Goal: Answer question/provide support: Share knowledge or assist other users

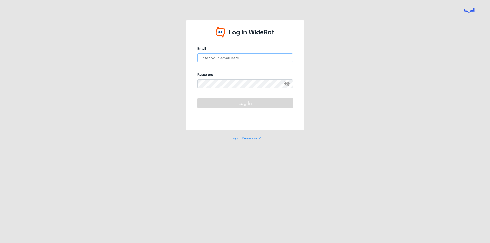
click at [243, 55] on input "email" at bounding box center [245, 57] width 96 height 9
click at [237, 59] on input "email" at bounding box center [245, 57] width 96 height 9
drag, startPoint x: 213, startPoint y: 58, endPoint x: 230, endPoint y: 62, distance: 17.3
click at [213, 58] on input "email" at bounding box center [245, 57] width 96 height 9
type input "م"
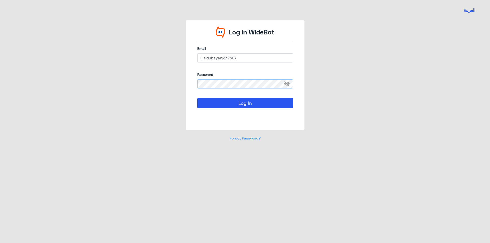
click at [197, 98] on button "Log In" at bounding box center [245, 103] width 96 height 10
drag, startPoint x: 242, startPoint y: 58, endPoint x: 226, endPoint y: 59, distance: 16.1
click at [226, 59] on input "l_aldubayan@17607" at bounding box center [245, 57] width 96 height 9
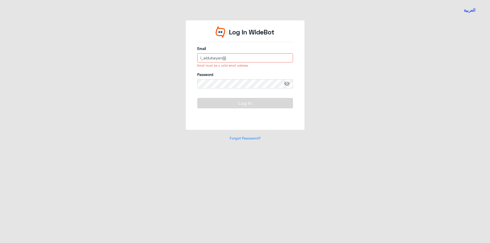
drag, startPoint x: 234, startPoint y: 62, endPoint x: 195, endPoint y: 61, distance: 38.8
click at [195, 61] on div "Log In WideBot Email l_aldubayan@ Email must be a valid email address Password …" at bounding box center [245, 74] width 119 height 109
paste input "[DOMAIN_NAME]"
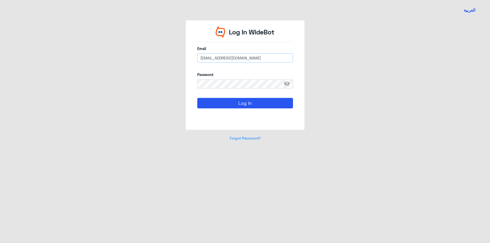
type input "[EMAIL_ADDRESS][DOMAIN_NAME]"
click at [154, 86] on div "Log In WideBot Email [EMAIL_ADDRESS][DOMAIN_NAME] Password visibility_off Log I…" at bounding box center [244, 83] width 291 height 127
click at [197, 98] on button "Log In" at bounding box center [245, 103] width 96 height 10
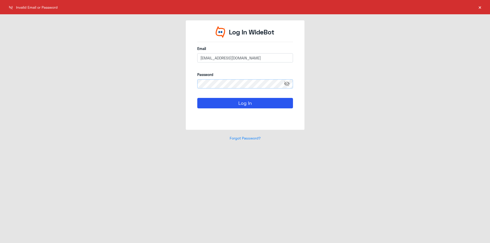
click at [141, 80] on div "Log In WideBot Email [EMAIL_ADDRESS][DOMAIN_NAME] Password visibility_off Log I…" at bounding box center [244, 83] width 291 height 127
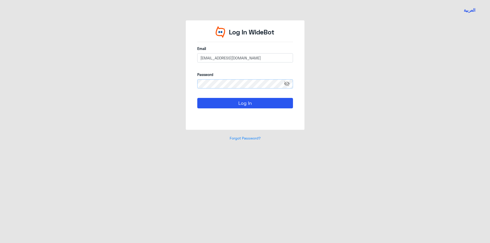
click at [197, 98] on button "Log In" at bounding box center [245, 103] width 96 height 10
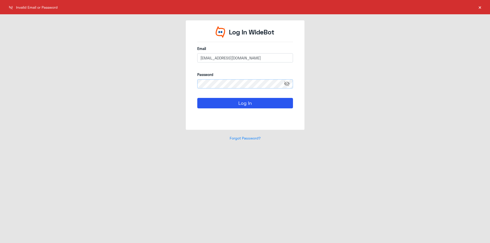
click at [61, 80] on div "العربية Log In WideBot Email [EMAIL_ADDRESS][DOMAIN_NAME] Password visibility_o…" at bounding box center [245, 121] width 490 height 243
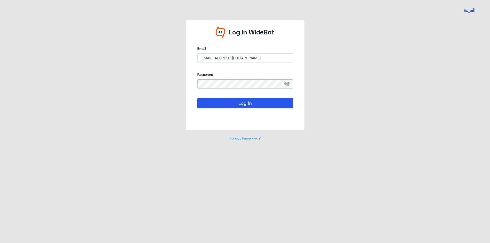
click at [197, 98] on button "Log In" at bounding box center [245, 103] width 96 height 10
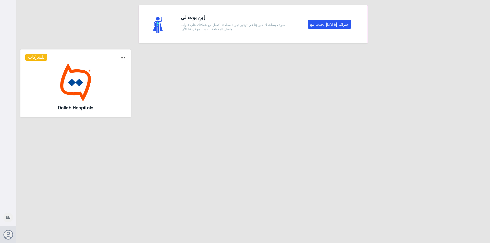
click at [99, 86] on img at bounding box center [75, 82] width 101 height 38
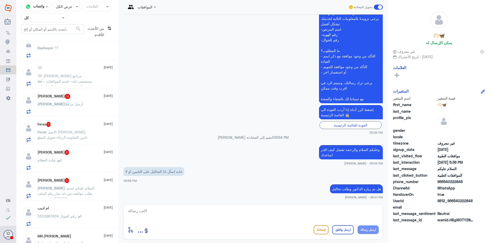
scroll to position [641, 0]
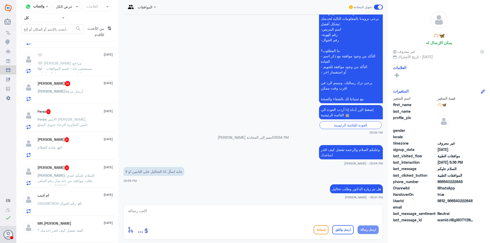
click at [60, 18] on div at bounding box center [44, 18] width 45 height 6
click at [55, 62] on div "فريقك" at bounding box center [44, 64] width 46 height 12
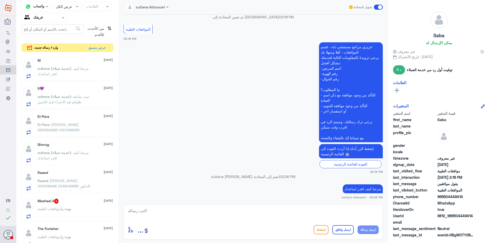
scroll to position [372, 0]
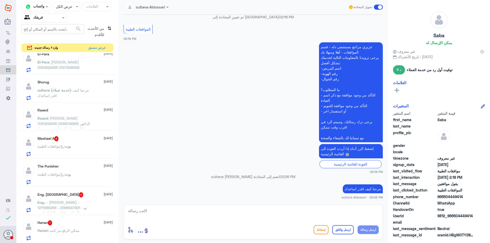
click at [101, 27] on span "من الأحدث للأقدم" at bounding box center [94, 31] width 21 height 15
click at [106, 29] on div "من الأحدث للأقدم ⇅" at bounding box center [98, 31] width 29 height 15
click at [108, 28] on icon "⇅" at bounding box center [109, 30] width 4 height 13
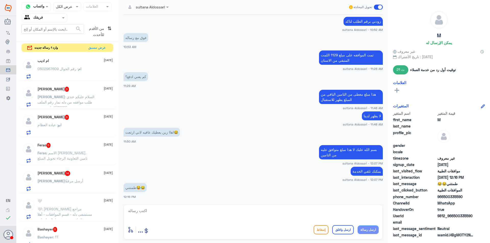
scroll to position [0, 0]
click at [96, 47] on button "عرض مسبق" at bounding box center [96, 48] width 21 height 8
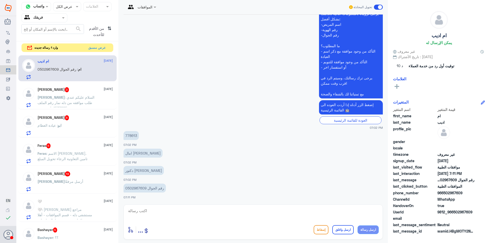
scroll to position [1400, 0]
click at [135, 135] on p "778613" at bounding box center [130, 135] width 15 height 9
copy p "778613"
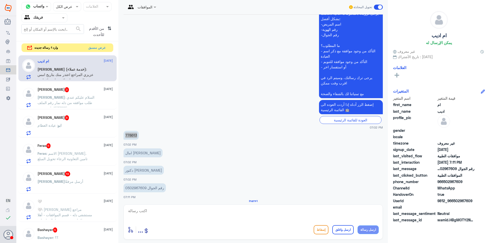
scroll to position [1445, 0]
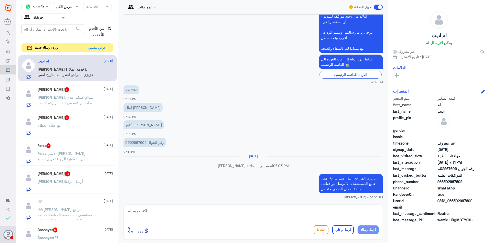
click at [90, 103] on p "[PERSON_NAME] : السلام عليكم عندي طلب موافقه من دله نمار رقم الملف 1537885 باسم…" at bounding box center [65, 101] width 57 height 13
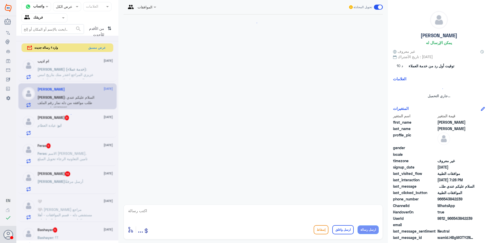
scroll to position [433, 0]
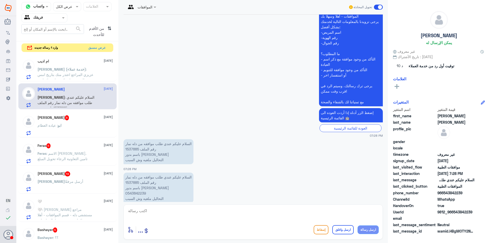
click at [137, 173] on p "السلام عليكم عندي طلب موافقه من دله نمار رقم الملف 1537885 باسم بدور [PERSON_NA…" at bounding box center [158, 188] width 70 height 30
click at [173, 215] on textarea at bounding box center [253, 213] width 251 height 12
type textarea "i"
type textarea "هنا فقط موافقات دله النخيل"
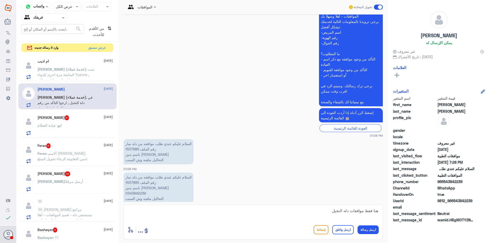
scroll to position [526, 0]
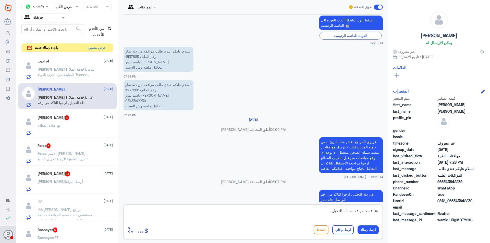
drag, startPoint x: 306, startPoint y: 213, endPoint x: 419, endPoint y: 212, distance: 113.5
click at [419, 212] on div "قناة واتساب Status × عرض الكل العلامات Agent Filter فريقك search من الأقدم للأح…" at bounding box center [252, 122] width 473 height 245
click at [73, 129] on div "ابو : عيادة العظام" at bounding box center [74, 129] width 75 height 11
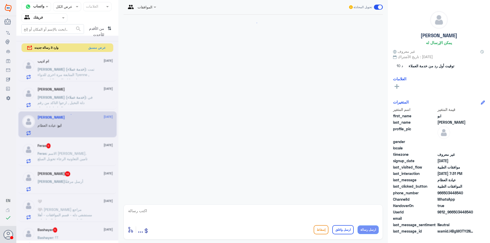
scroll to position [429, 0]
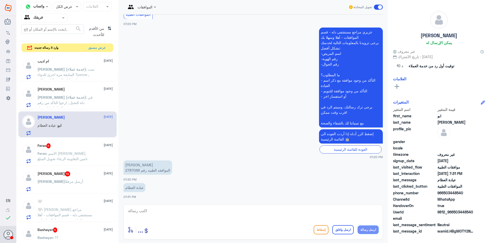
click at [132, 170] on p "[PERSON_NAME] الموافقه الطبيه رقم 2787066" at bounding box center [147, 167] width 48 height 14
copy p "2787066"
click at [79, 158] on p "Feras : الاسم [PERSON_NAME]. تامين التعاونية الرجاء تحويل المبلغ" at bounding box center [65, 157] width 57 height 13
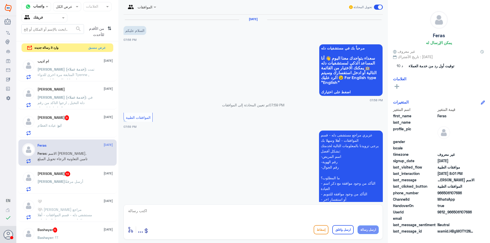
scroll to position [136, 0]
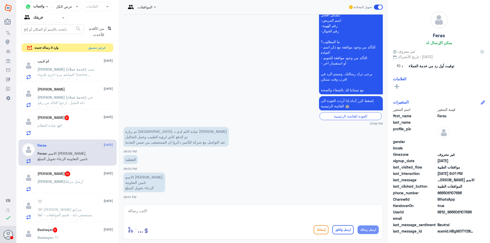
click at [67, 129] on div "ابو : عيادة العظام" at bounding box center [74, 129] width 75 height 11
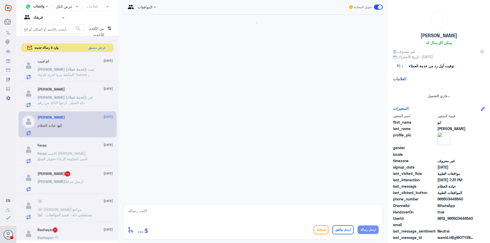
scroll to position [429, 0]
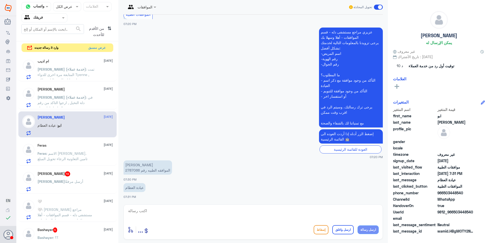
click at [68, 145] on div "Feras [DATE]" at bounding box center [74, 145] width 75 height 4
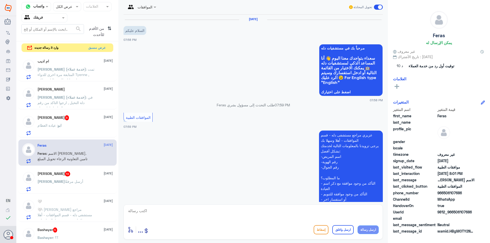
scroll to position [136, 0]
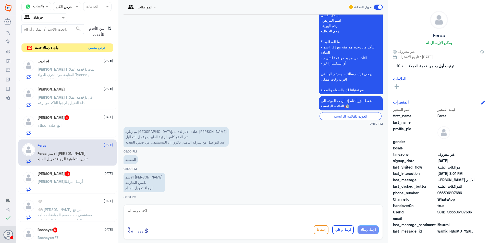
click at [65, 180] on span "أرسل مرفقًا" at bounding box center [74, 181] width 18 height 4
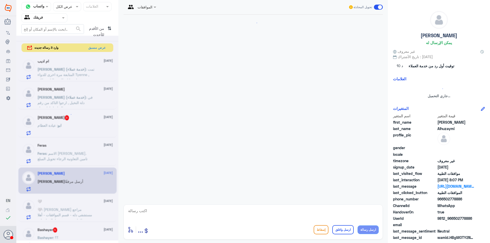
scroll to position [528, 0]
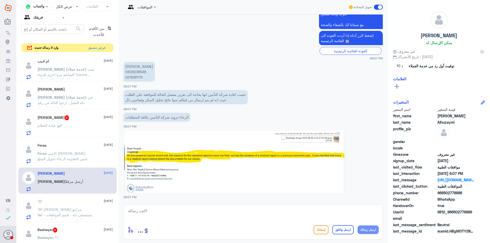
click at [142, 72] on p "[PERSON_NAME] 0506236546 221836176" at bounding box center [138, 72] width 31 height 20
click at [137, 77] on p "[PERSON_NAME] 0506236546 221836176" at bounding box center [138, 72] width 31 height 20
copy p "221836176"
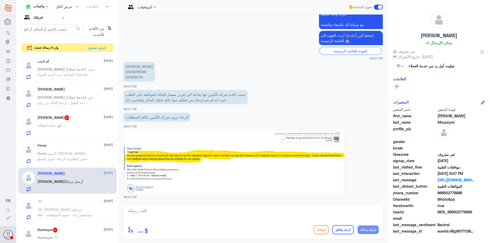
click at [135, 70] on p "[PERSON_NAME] 0506236546 221836176" at bounding box center [138, 72] width 31 height 20
copy p "0506236546"
click at [175, 215] on textarea at bounding box center [253, 213] width 251 height 12
type textarea "j"
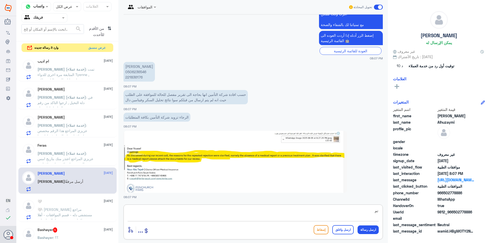
type textarea "ت"
drag, startPoint x: 232, startPoint y: 211, endPoint x: 194, endPoint y: 211, distance: 38.8
click at [194, 211] on textarea "عزيزتي المراجعه تم ارفاق التقارير والتحاليل الازمه الرجاء التواصل مع شركة التام…" at bounding box center [253, 213] width 251 height 12
type textarea "عزيزتي المراجعه تم ارفاق التقارير والتحاليل الازمه الرجاء التواصل مع شركة التام…"
click at [367, 231] on button "ارسل رسالة" at bounding box center [367, 229] width 21 height 9
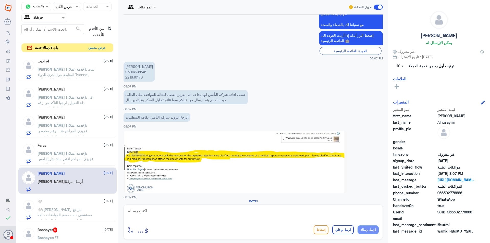
scroll to position [563, 0]
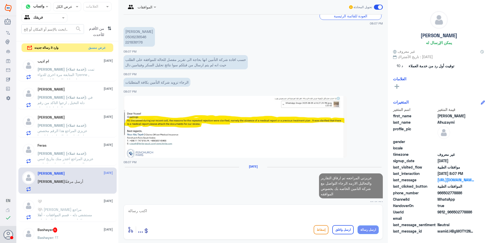
click at [69, 208] on span ": [PERSON_NAME] مراجع مستشفى دله - قسم الموافقات - أهلا وسهلا بك يرجى تزويدنا ب…" at bounding box center [65, 230] width 56 height 47
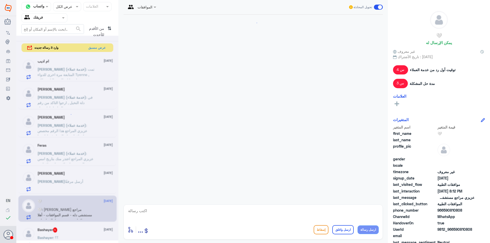
scroll to position [553, 0]
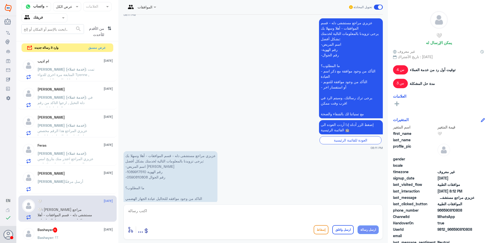
click at [141, 161] on p "عزيزي مراجع مستشفى دله - قسم الموافقات - أهلا وسهلا بك يرجى تزويدنا بالمعلومات …" at bounding box center [170, 177] width 94 height 52
copy p "1089917510"
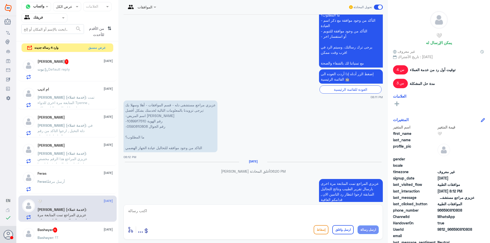
click at [93, 70] on div "[PERSON_NAME] : Default reply" at bounding box center [74, 73] width 75 height 11
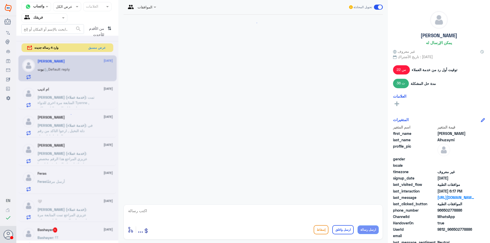
scroll to position [471, 0]
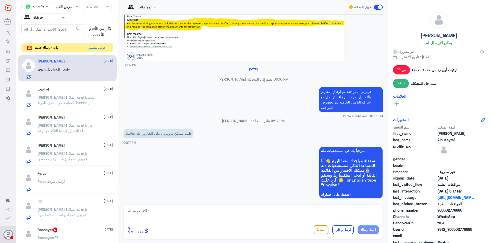
click at [188, 209] on textarea at bounding box center [253, 213] width 251 height 12
paste textarea "0112994881 - التقارير الطبية"
type textarea "0112994881 - التقارير الطبية"
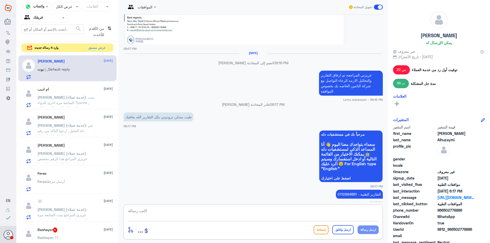
scroll to position [565, 0]
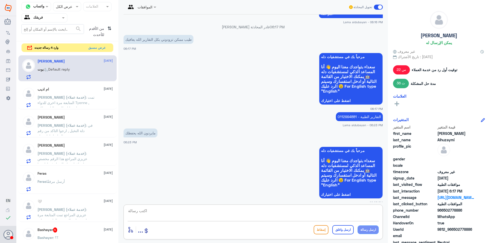
click at [164, 213] on textarea at bounding box center [253, 213] width 251 height 12
type textarea "g"
type textarea "ل"
click at [82, 105] on p "[PERSON_NAME] (خدمة عملاء) : تمت المتابعة مرة اخرى للدواء Tyenne , ارجوا انتظار…" at bounding box center [65, 101] width 57 height 13
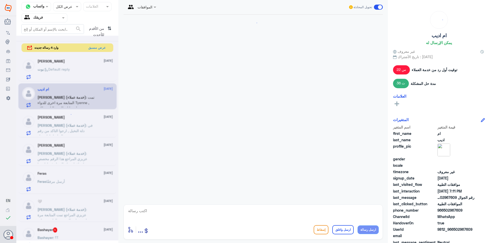
scroll to position [545, 0]
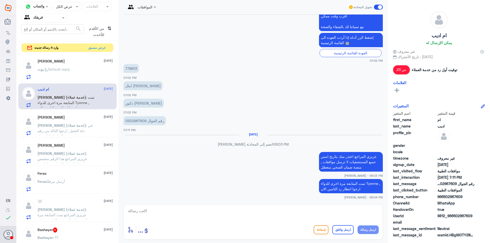
click at [83, 127] on span ": في دلة النخيل , ارجوا التاكد من رقم التواصل لدلة نمار" at bounding box center [64, 130] width 55 height 15
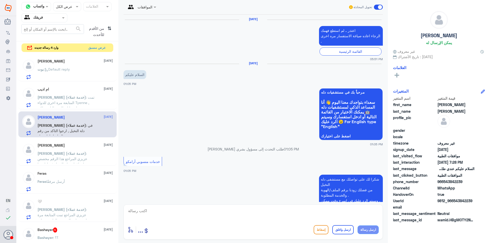
scroll to position [438, 0]
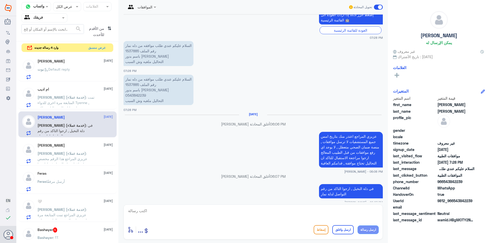
click at [98, 157] on div "[PERSON_NAME] (خدمة عملاء) : عزيزي المراجع هذا الرقم مخصص لموافقات دلة النخيل ف…" at bounding box center [74, 157] width 75 height 11
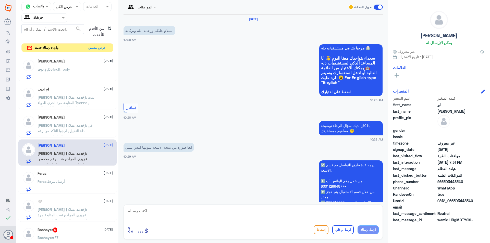
scroll to position [479, 0]
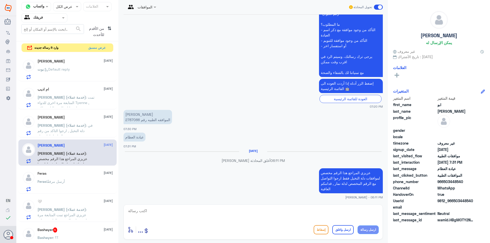
click at [79, 172] on div "Feras [DATE]" at bounding box center [74, 173] width 75 height 4
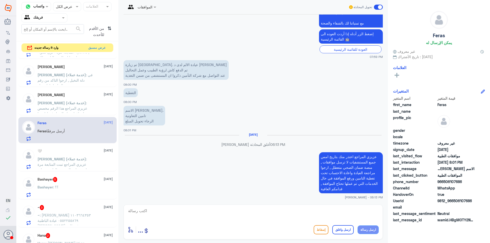
scroll to position [51, 0]
click at [58, 175] on div "Bashayer 5 [DATE][PERSON_NAME] : ؟؟" at bounding box center [67, 186] width 98 height 26
click at [61, 167] on span ": عزيزي المراجع تمت المتابعة مرة اخرى بارسال تقرير الطبيب ونتائج التحاليل الساب…" at bounding box center [65, 169] width 57 height 26
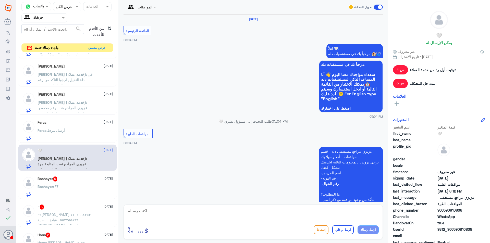
scroll to position [555, 0]
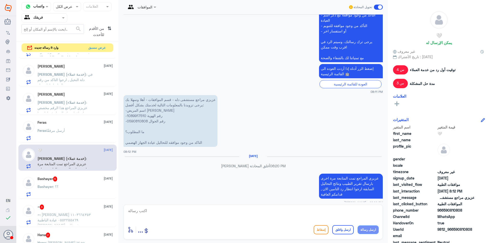
click at [61, 189] on div "Bashayer : ؟؟" at bounding box center [74, 190] width 75 height 11
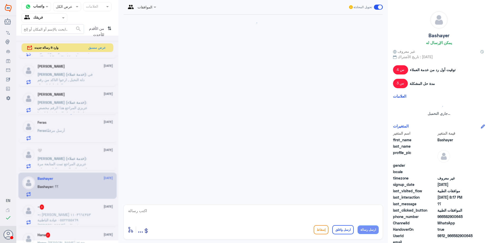
scroll to position [413, 0]
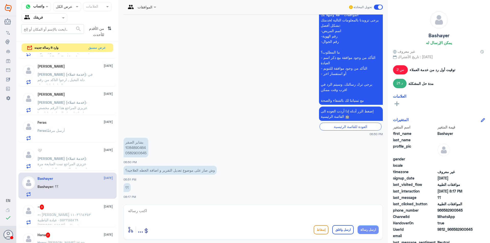
click at [135, 147] on p "بشاير الصقر 1084890464 0582900645" at bounding box center [135, 148] width 25 height 20
copy p "1084890464"
click at [57, 215] on span ": [PERSON_NAME] ١١٠٣٦٦٤٣٥٣ ٠٥٥٢٢٥٥٨٦٩ عيادة الباطنية [PERSON_NAME] تم رفع طلب م…" at bounding box center [63, 230] width 53 height 36
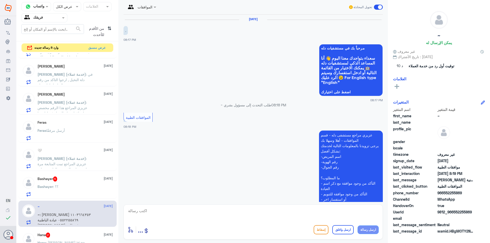
scroll to position [101, 0]
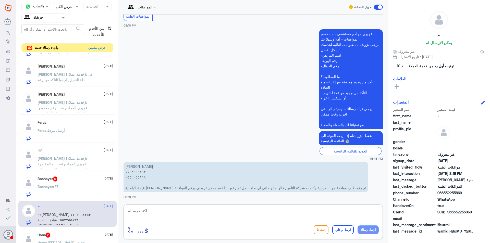
click at [133, 210] on textarea at bounding box center [253, 213] width 251 height 12
type textarea "1103664353"
drag, startPoint x: 158, startPoint y: 211, endPoint x: 32, endPoint y: 204, distance: 125.9
click at [32, 204] on div "قناة واتساب Status × عرض الكل العلامات Agent Filter فريقك search من الأقدم للأح…" at bounding box center [252, 122] width 473 height 245
click at [85, 188] on div "Bashayer : ؟؟" at bounding box center [74, 190] width 75 height 11
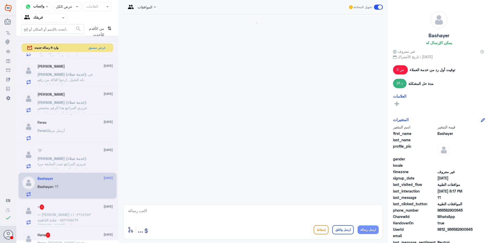
scroll to position [413, 0]
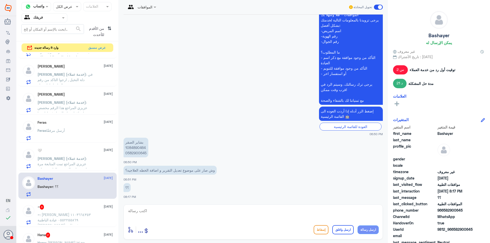
click at [71, 216] on span ": [PERSON_NAME] ١١٠٣٦٦٤٣٥٣ ٠٥٥٢٢٥٥٨٦٩ عيادة الباطنية [PERSON_NAME] تم رفع طلب م…" at bounding box center [63, 230] width 53 height 36
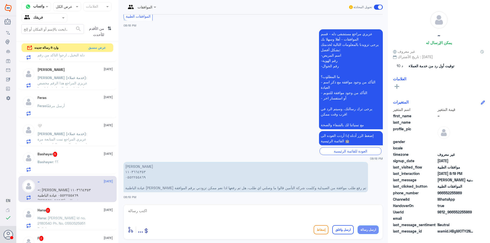
scroll to position [128, 0]
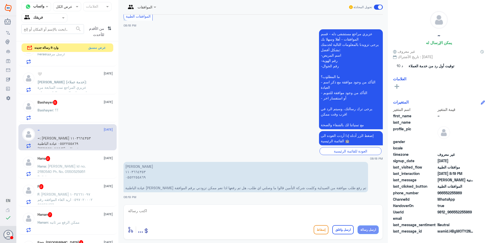
click at [87, 176] on p "Hana : [PERSON_NAME] Id no. 2180540 Ph. No. 0550525951 Dallah namar" at bounding box center [65, 170] width 57 height 13
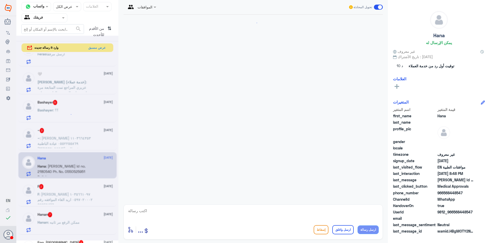
scroll to position [508, 0]
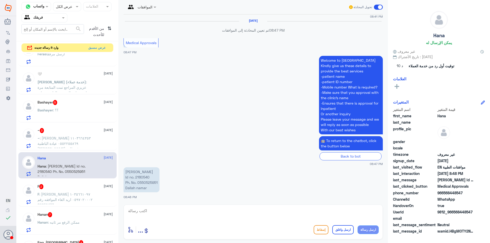
click at [92, 198] on p "F : [PERSON_NAME] ١٠٣٥٦٦١٠٩٧ ٠٥٩٧٠٢٠٠٠٢ اريد الغاء الموافقه رقم 82959473" at bounding box center [65, 198] width 57 height 13
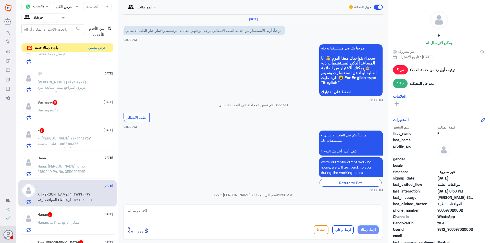
scroll to position [336, 0]
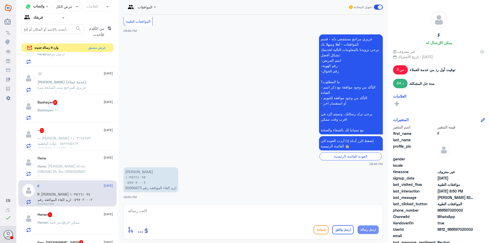
click at [134, 188] on p "[PERSON_NAME] ١٠٣٥٦٦١٠٩٧ ٠٥٩٧٠٢٠٠٠٢ اريد الغاء الموافقه رقم 82959473" at bounding box center [150, 179] width 55 height 25
copy p "82959473"
click at [176, 217] on textarea at bounding box center [253, 213] width 251 height 12
type textarea "تم الالغاء بناء على طلبك"
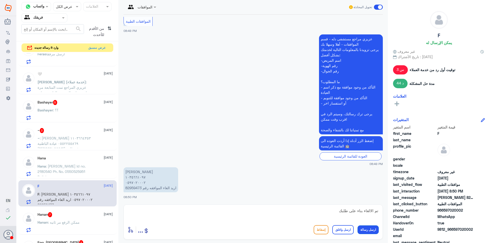
click at [368, 231] on button "ارسل رسالة" at bounding box center [367, 229] width 21 height 9
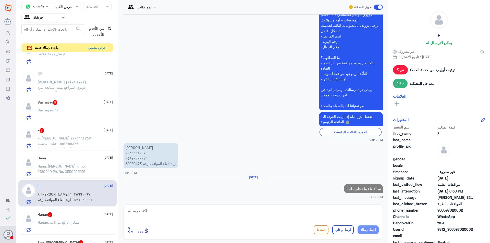
click at [64, 217] on div "Hanan 7 [DATE]" at bounding box center [74, 214] width 75 height 5
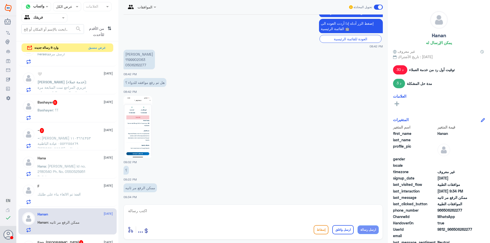
scroll to position [153, 0]
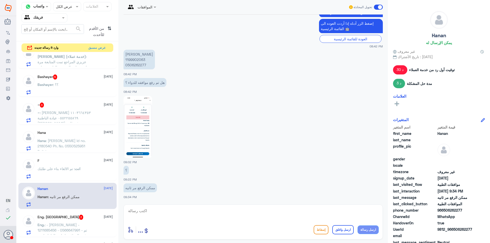
click at [131, 59] on p "[PERSON_NAME] 1199902063 0506262277" at bounding box center [138, 60] width 31 height 20
copy p "1199902063"
click at [147, 144] on img at bounding box center [137, 127] width 29 height 62
click at [178, 222] on div "أدخل اسم مجموعة الرسائل ... إسقاط ارسل واغلق ارسل رسالة" at bounding box center [252, 222] width 259 height 35
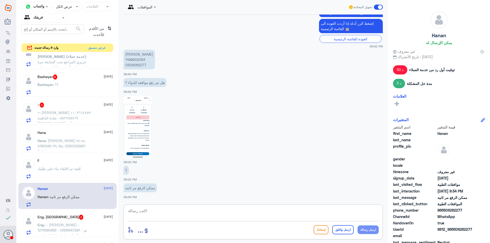
click at [188, 211] on textarea at bounding box center [253, 213] width 251 height 12
drag, startPoint x: 327, startPoint y: 211, endPoint x: 354, endPoint y: 212, distance: 27.0
click at [354, 212] on textarea "تمت الموافقه على نفس الدواء بامكانك صرف الدواء" at bounding box center [253, 213] width 251 height 12
type textarea "تمت الموافقه بامكانك صرف الدواء"
click at [366, 231] on button "ارسل رسالة" at bounding box center [367, 229] width 21 height 9
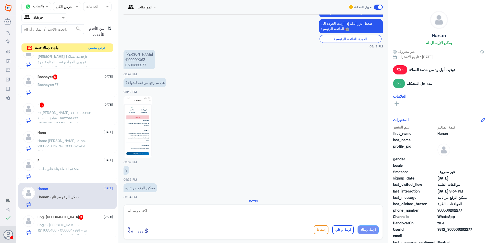
scroll to position [520, 0]
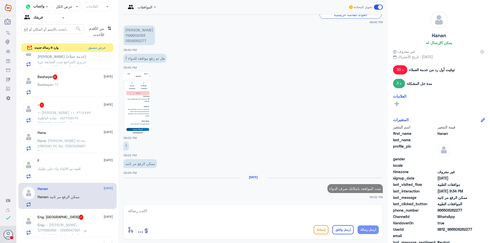
click at [83, 233] on p "Eng. : - [PERSON_NAME] - 1211685456 - ⁠0566647991 - ⁠تم رفض الموافقة لحليب الطف…" at bounding box center [65, 228] width 57 height 13
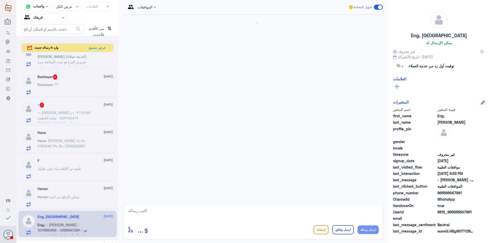
scroll to position [96, 0]
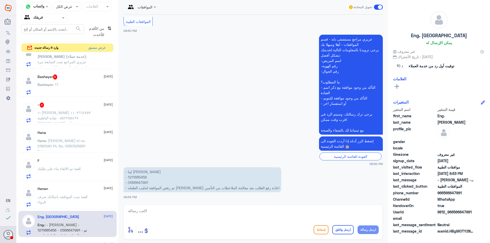
click at [139, 178] on p "- [PERSON_NAME] - 1211685456 - ⁠0566647991 - ⁠تم رفض الموافقة لحليب الطفله ارجو…" at bounding box center [202, 179] width 158 height 25
copy p "1211685456"
click at [88, 92] on div "Bashayer : ؟؟" at bounding box center [74, 88] width 75 height 11
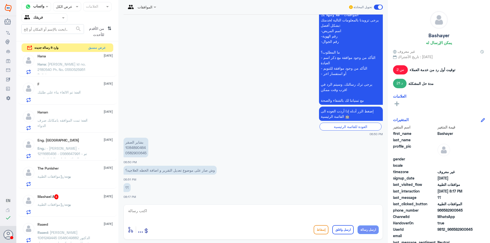
scroll to position [306, 0]
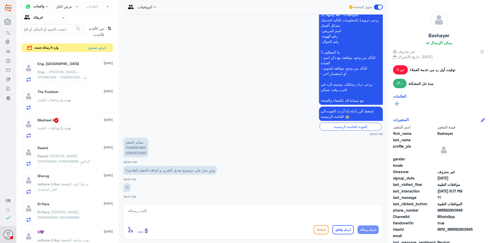
click at [89, 134] on div "بوت : موافقات الطبية" at bounding box center [74, 132] width 75 height 11
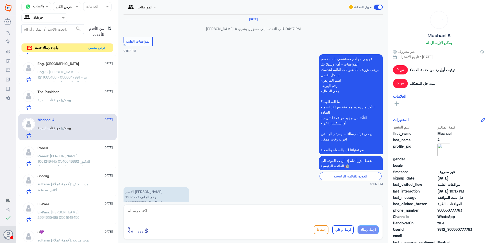
scroll to position [503, 0]
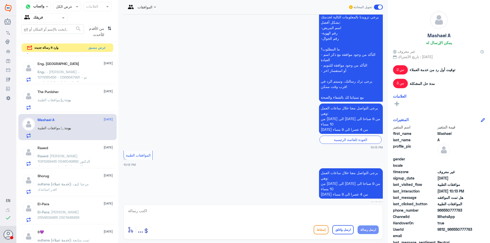
click at [73, 162] on span ": [PERSON_NAME] 1061249445 0546049882 الدكتور رفع طلب عملية كم علي نسبة تحمل وك…" at bounding box center [63, 164] width 53 height 20
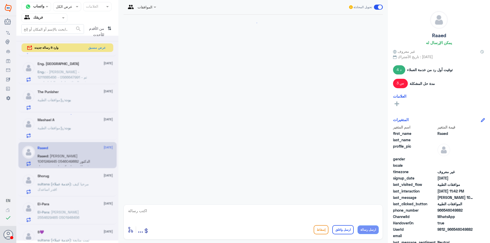
scroll to position [513, 0]
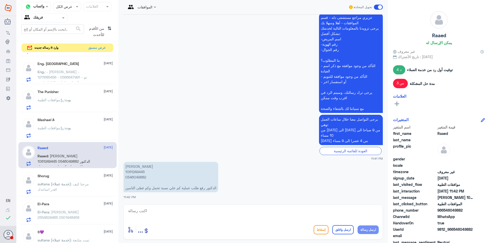
click at [78, 181] on p "sultana (خدمة عملاء) : مرحبا كيف اقدر اساعدك" at bounding box center [65, 187] width 57 height 13
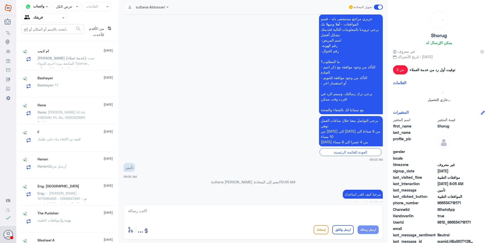
scroll to position [3, 0]
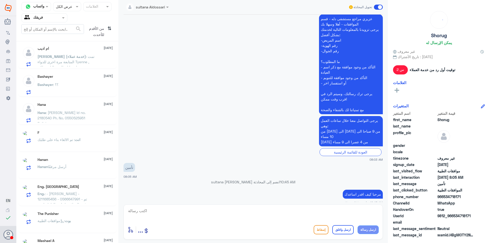
click at [74, 152] on div "F [DATE] انت : تم الالغاء بناء على طلبك" at bounding box center [67, 139] width 98 height 25
click at [67, 174] on div "[PERSON_NAME] أرسل مرفقًا" at bounding box center [74, 172] width 75 height 11
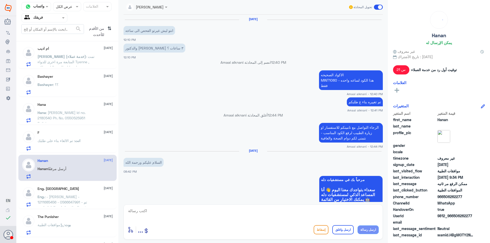
scroll to position [380, 0]
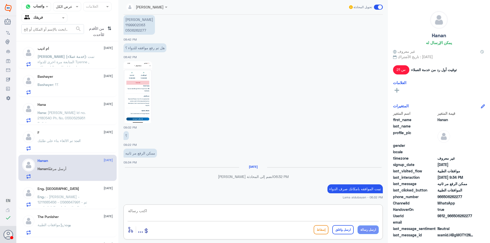
click at [309, 208] on textarea at bounding box center [253, 213] width 251 height 12
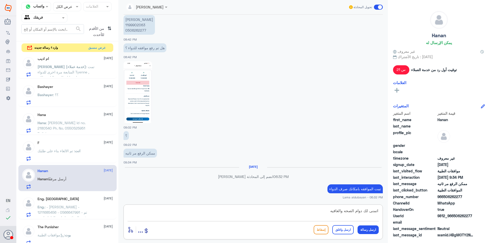
drag, startPoint x: 323, startPoint y: 210, endPoint x: 409, endPoint y: 216, distance: 86.2
click at [409, 216] on div "قناة واتساب Status × عرض الكل العلامات Agent Filter فريقك search من الأقدم للأح…" at bounding box center [252, 122] width 473 height 245
type textarea "اتمنى لك دوام الصحه والعافيه"
click at [351, 230] on button "ارسل واغلق" at bounding box center [342, 229] width 21 height 9
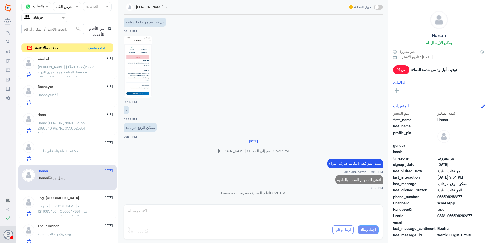
click at [83, 154] on div "انت : تم الالغاء بناء على طلبك" at bounding box center [74, 154] width 75 height 11
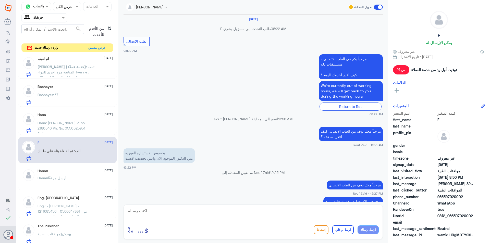
scroll to position [294, 0]
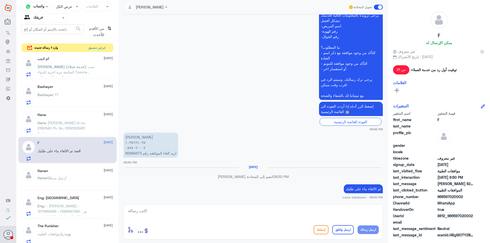
click at [312, 208] on textarea at bounding box center [253, 213] width 251 height 12
drag, startPoint x: 352, startPoint y: 211, endPoint x: 414, endPoint y: 209, distance: 62.0
click at [414, 209] on div "قناة واتساب Status × عرض الكل العلامات Agent Filter فريقك search من الأقدم للأح…" at bounding box center [252, 122] width 473 height 245
paste textarea "تمنى لك دوام الصحه والعافيه"
type textarea "اتمنى لك دوام الصحه والعافيه"
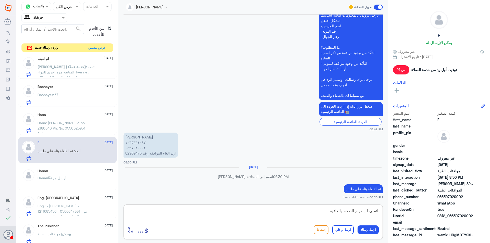
click at [348, 229] on button "ارسل واغلق" at bounding box center [342, 229] width 21 height 9
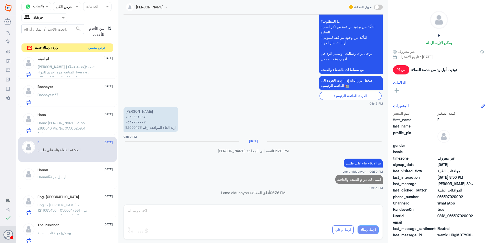
scroll to position [309, 0]
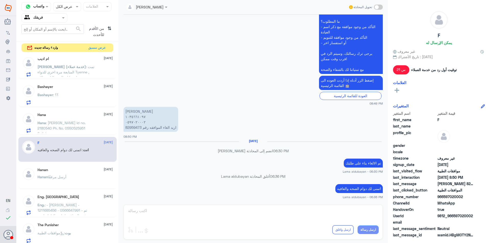
click at [70, 169] on div "Hanan [DATE]" at bounding box center [74, 170] width 75 height 4
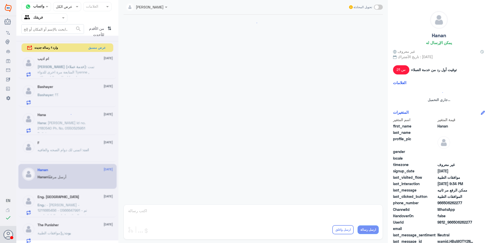
scroll to position [372, 0]
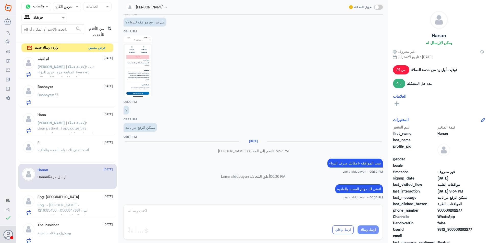
click at [79, 207] on p "Eng. : - [PERSON_NAME] - 1211685456 - ⁠0566647991 - ⁠تم رفض الموافقة لحليب الطف…" at bounding box center [65, 208] width 57 height 13
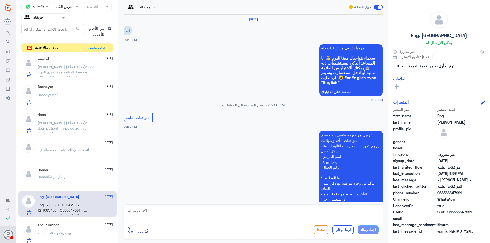
scroll to position [96, 0]
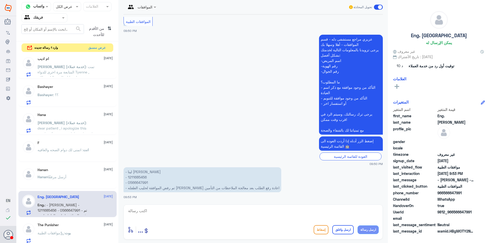
click at [137, 177] on p "- [PERSON_NAME] - 1211685456 - ⁠0566647991 - ⁠تم رفض الموافقة لحليب الطفله ارجو…" at bounding box center [202, 179] width 158 height 25
copy p "1211685456"
click at [141, 183] on p "- [PERSON_NAME] - 1211685456 - ⁠0566647991 - ⁠تم رفض الموافقة لحليب الطفله ارجو…" at bounding box center [202, 179] width 158 height 25
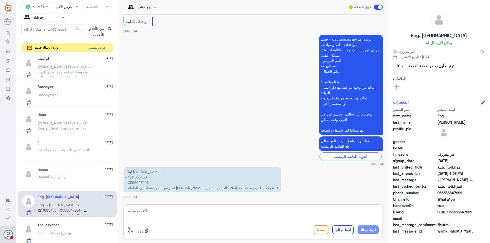
click at [155, 214] on textarea at bounding box center [253, 213] width 251 height 12
click at [70, 225] on div "The Punisher [DATE]" at bounding box center [74, 225] width 75 height 4
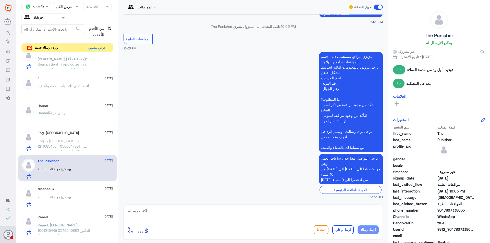
scroll to position [79, 0]
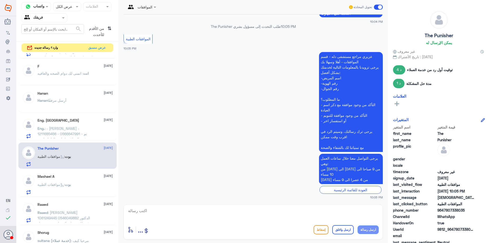
click at [77, 191] on div "بوت : موافقات الطبية" at bounding box center [74, 188] width 75 height 11
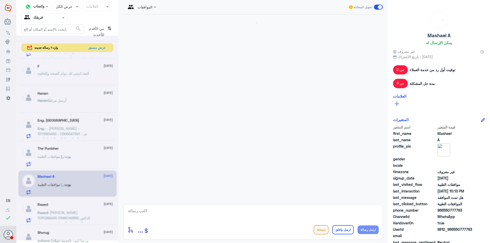
scroll to position [503, 0]
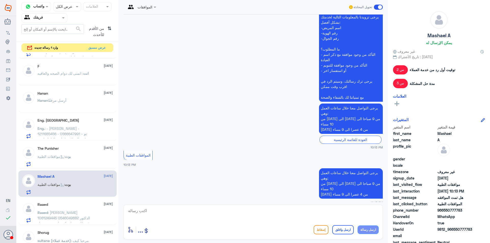
click at [74, 153] on div "The Punisher [DATE][PERSON_NAME] : موافقات الطبية" at bounding box center [74, 156] width 75 height 20
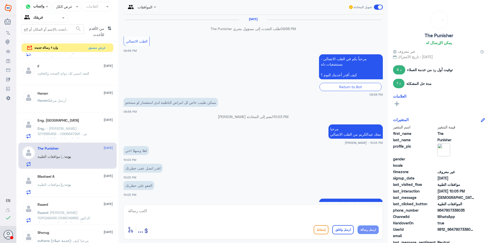
scroll to position [337, 0]
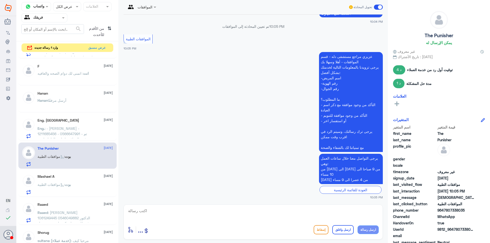
click at [68, 181] on div "Mashael A [DATE][PERSON_NAME] : موافقات الطبية" at bounding box center [74, 184] width 75 height 20
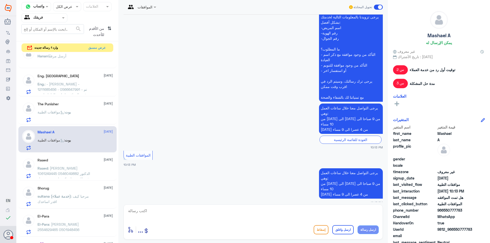
scroll to position [156, 0]
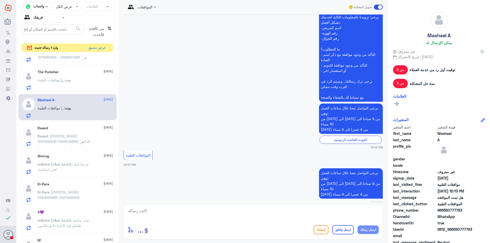
click at [78, 130] on div "Raaed [DATE]" at bounding box center [74, 128] width 75 height 4
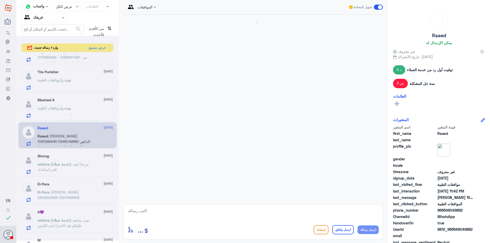
scroll to position [513, 0]
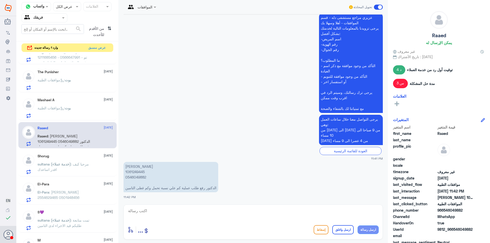
click at [64, 170] on p "sultana (خدمة عملاء) : مرحبا كيف اقدر اساعدك" at bounding box center [65, 167] width 57 height 13
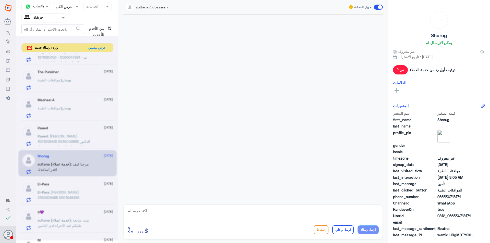
scroll to position [875, 0]
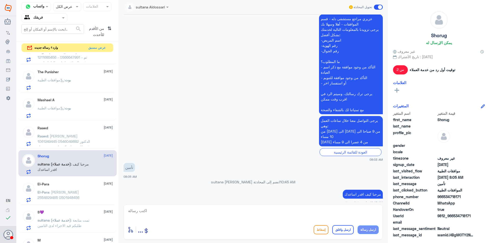
click at [68, 190] on p "El-Para : [PERSON_NAME] 2554629465 0501948456" at bounding box center [65, 196] width 57 height 13
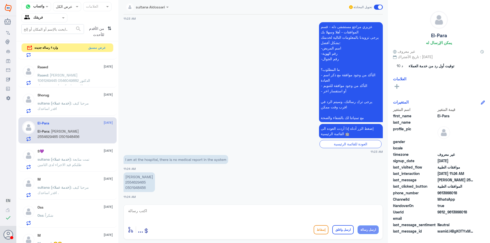
scroll to position [232, 0]
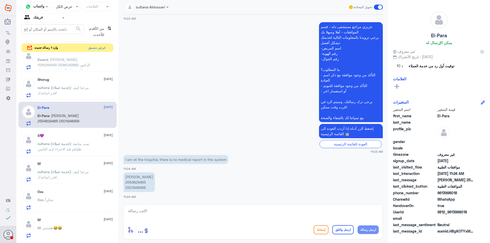
click at [65, 145] on span "sultana (خدمة عملاء)" at bounding box center [53, 144] width 33 height 4
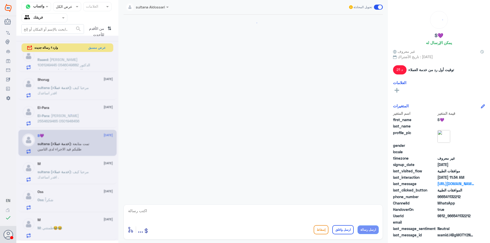
scroll to position [497, 0]
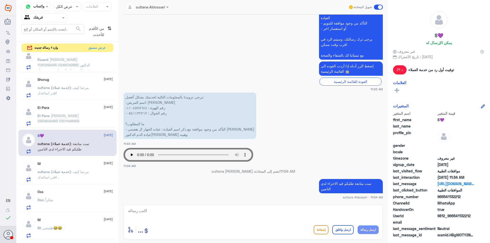
click at [71, 170] on span "sultana (خدمة عملاء)" at bounding box center [53, 172] width 33 height 4
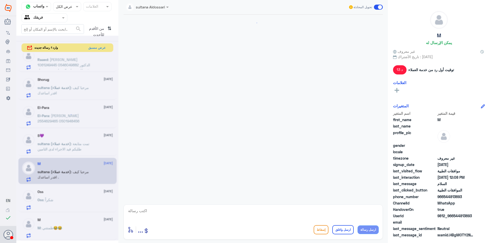
scroll to position [347, 0]
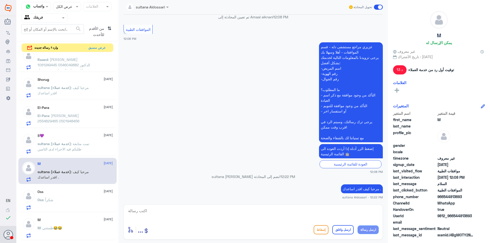
click at [79, 197] on div "Oss [DATE] Oss : شكراً" at bounding box center [74, 200] width 75 height 20
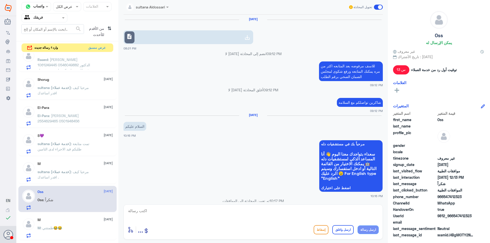
scroll to position [493, 0]
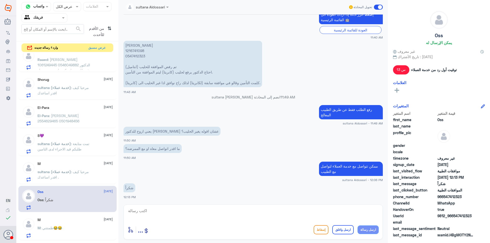
click at [325, 212] on textarea at bounding box center [253, 213] width 251 height 12
paste textarea "0566647991"
type textarea "0566647991"
drag, startPoint x: 86, startPoint y: 214, endPoint x: 29, endPoint y: 212, distance: 56.7
click at [30, 213] on div "قناة واتساب Status × عرض الكل العلامات Agent Filter فريقك search من الأقدم للأح…" at bounding box center [252, 122] width 473 height 245
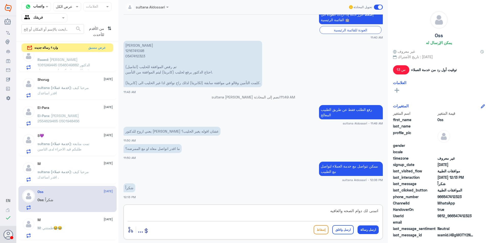
type textarea "اتمنى لك دوام الصحه والعافيه"
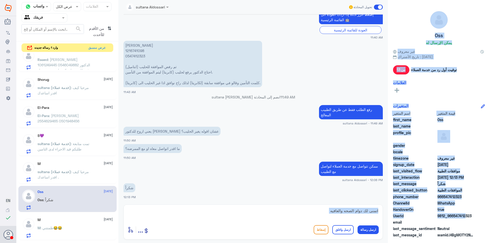
drag, startPoint x: 318, startPoint y: 203, endPoint x: 463, endPoint y: 217, distance: 146.0
click at [463, 217] on div "قناة واتساب Status × عرض الكل العلامات Agent Filter فريقك search من الأقدم للأح…" at bounding box center [252, 122] width 473 height 245
click at [335, 215] on textarea "اتمنى لك دوام الصحه والعافيه" at bounding box center [253, 213] width 251 height 12
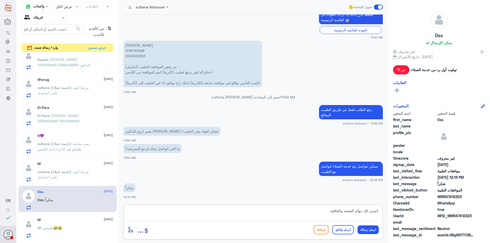
click at [342, 213] on textarea "اتمنى لك دوام الصحه والعافيه" at bounding box center [253, 213] width 251 height 12
click at [343, 212] on textarea "اتمنى لك دوام الصحه والعافيه" at bounding box center [253, 213] width 251 height 12
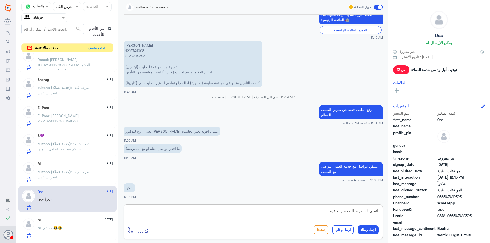
click at [348, 232] on button "ارسل واغلق" at bounding box center [342, 229] width 21 height 9
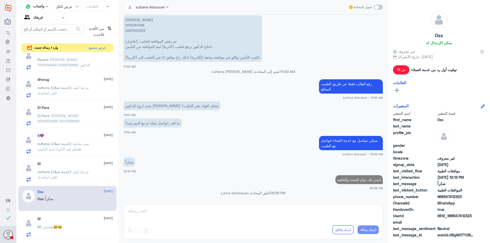
click at [55, 219] on div "M [DATE]" at bounding box center [74, 219] width 75 height 4
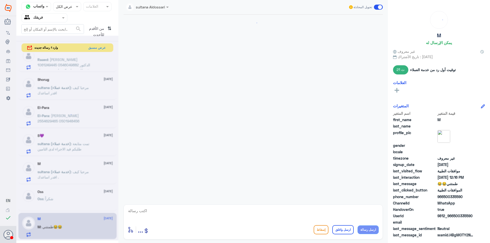
scroll to position [271, 0]
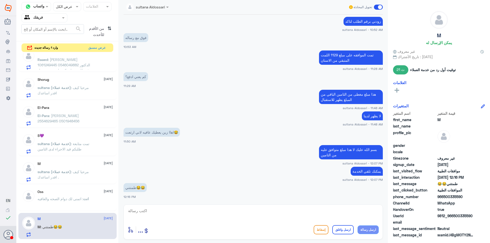
click at [256, 212] on textarea at bounding box center [253, 213] width 251 height 12
paste textarea "اتمنى لك دوام الصحه والعافيه"
type textarea "اتمنى لك دوام الصحه والعافيه"
click at [349, 230] on button "ارسل واغلق" at bounding box center [342, 229] width 21 height 9
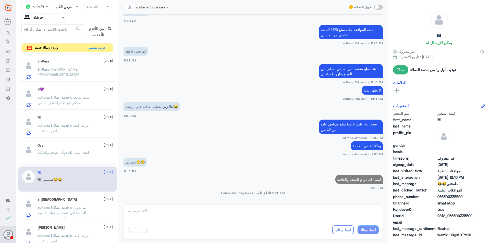
scroll to position [283, 0]
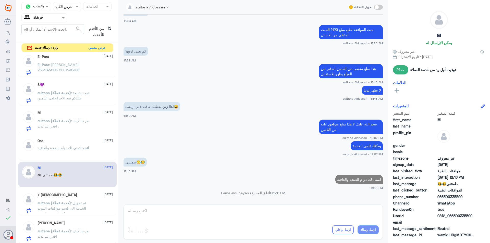
click at [55, 207] on span ": تم تحويل الخدمة الى قسم مواقفات التنويم للمتابعه مرة اخرى" at bounding box center [61, 208] width 48 height 15
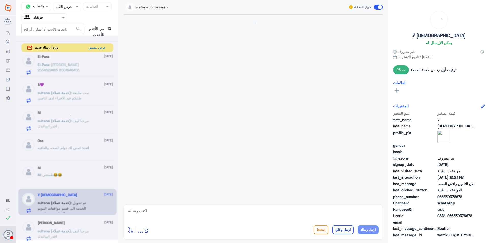
scroll to position [369, 0]
